Goal: Find contact information: Find contact information

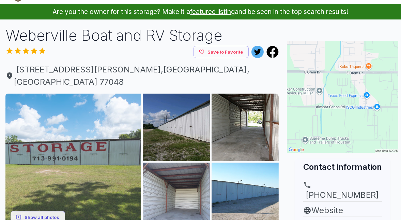
scroll to position [34, 0]
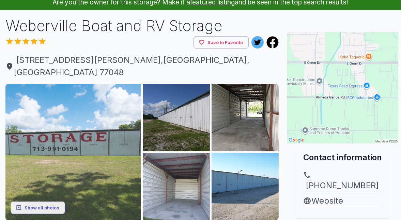
click at [79, 142] on img at bounding box center [73, 152] width 136 height 136
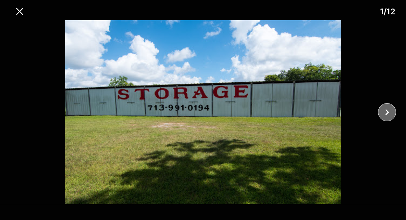
click at [388, 114] on icon "close" at bounding box center [388, 112] width 12 height 12
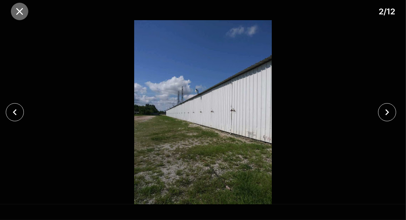
click at [20, 10] on icon "close" at bounding box center [19, 11] width 7 height 7
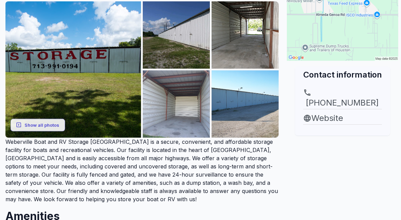
scroll to position [18, 0]
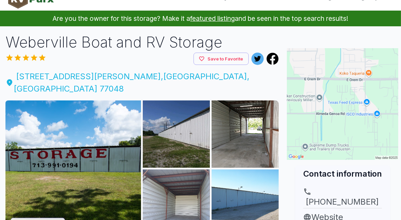
click at [107, 76] on span "5431 Almeda Genoa Rd , Houston , TX 77048" at bounding box center [141, 82] width 273 height 25
click at [80, 77] on span "5431 Almeda Genoa Rd , Houston , TX 77048" at bounding box center [141, 82] width 273 height 25
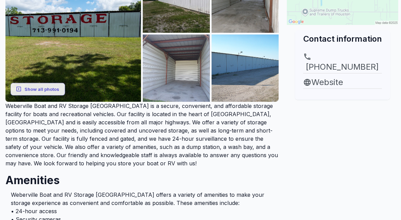
scroll to position [154, 0]
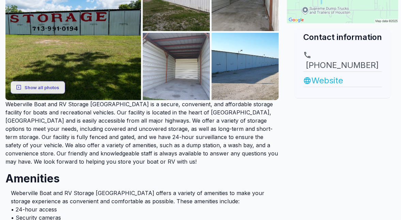
click at [329, 74] on link "Website" at bounding box center [343, 80] width 79 height 12
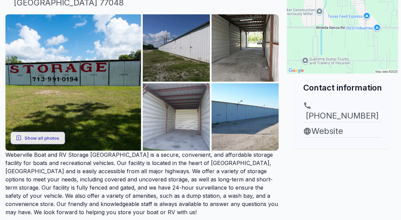
scroll to position [0, 0]
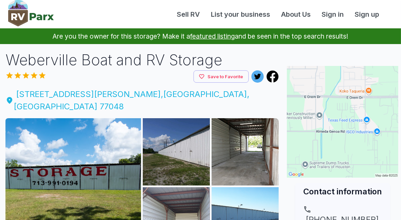
click at [37, 94] on span "5431 Almeda Genoa Rd , Houston , TX 77048" at bounding box center [141, 100] width 273 height 25
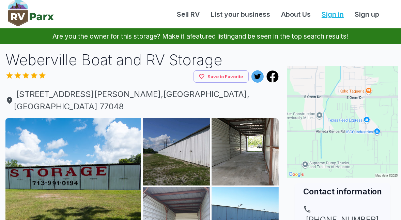
click at [338, 14] on link "Sign in" at bounding box center [332, 14] width 33 height 10
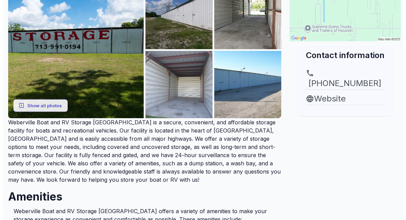
scroll to position [136, 0]
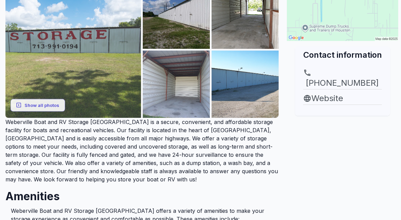
click at [65, 59] on img at bounding box center [73, 50] width 136 height 136
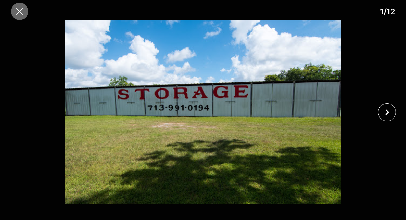
click at [21, 9] on icon "close" at bounding box center [20, 11] width 12 height 12
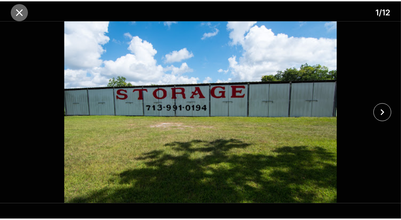
scroll to position [106, 0]
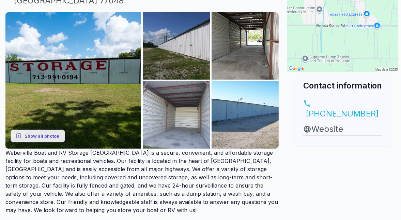
click at [342, 105] on link "(713) 991-0194" at bounding box center [343, 109] width 79 height 20
click at [339, 123] on link "Website" at bounding box center [343, 129] width 79 height 12
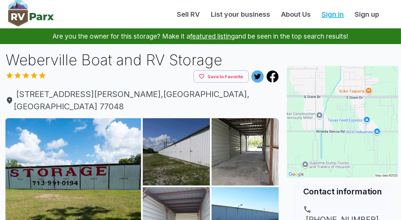
click at [331, 15] on link "Sign in" at bounding box center [332, 14] width 33 height 10
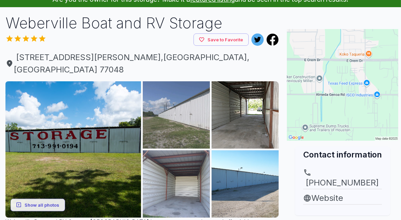
scroll to position [34, 0]
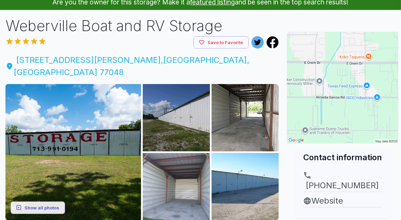
click at [87, 60] on span "[STREET_ADDRESS][PERSON_NAME]" at bounding box center [141, 66] width 273 height 25
